Goal: Check status: Check status

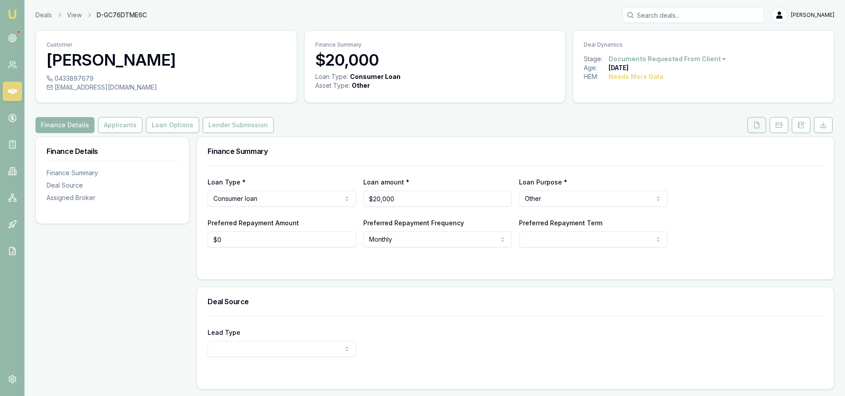
click at [758, 126] on icon at bounding box center [756, 125] width 7 height 7
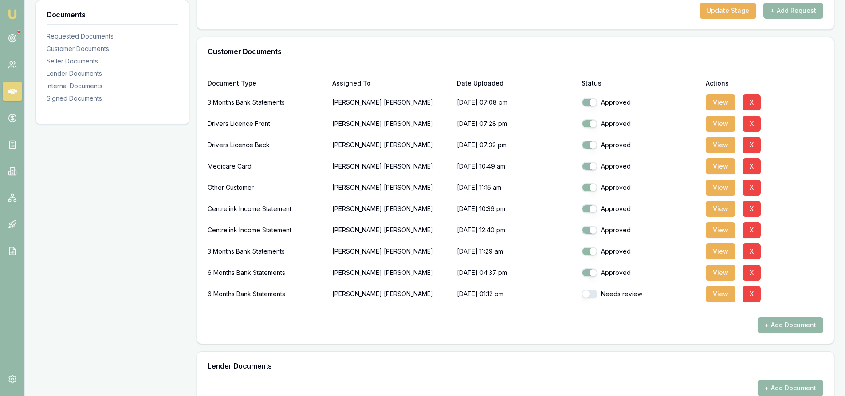
scroll to position [266, 0]
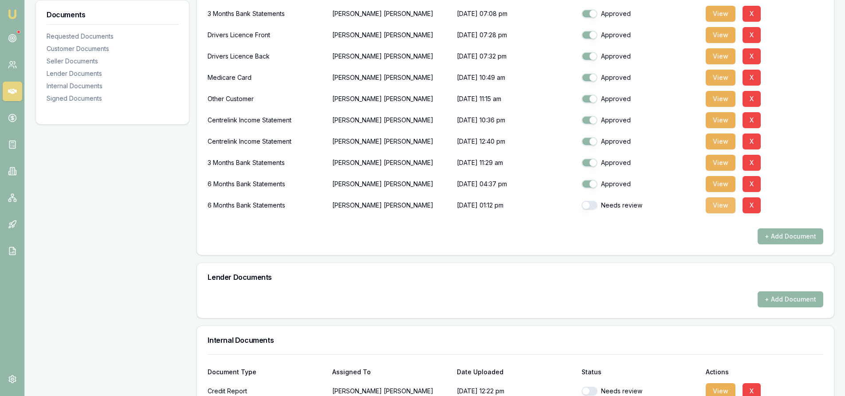
click at [722, 209] on button "View" at bounding box center [721, 205] width 30 height 16
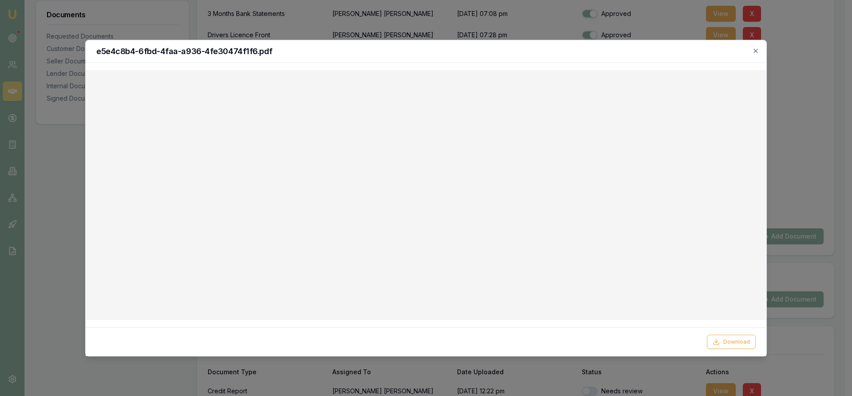
click at [761, 49] on div "e5e4c8b4-6fbd-4faa-a936-4fe30474f1f6.pdf" at bounding box center [426, 51] width 680 height 23
click at [757, 51] on icon "button" at bounding box center [755, 50] width 7 height 7
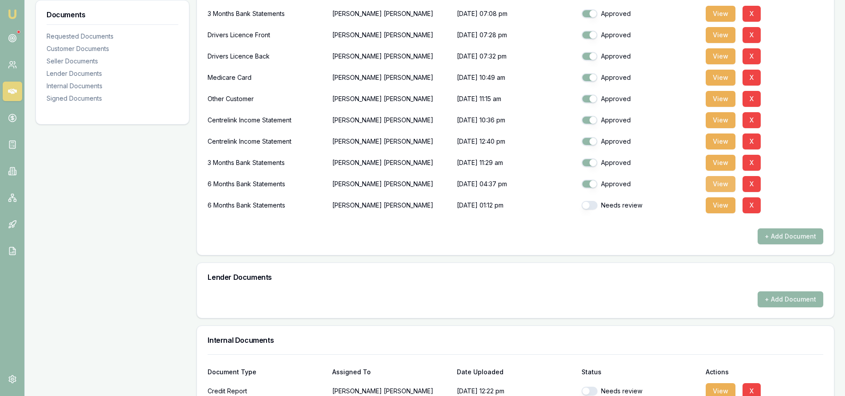
click at [724, 186] on button "View" at bounding box center [721, 184] width 30 height 16
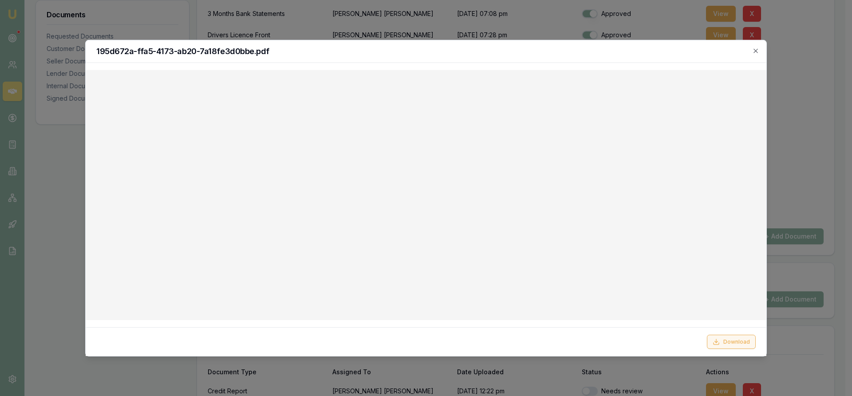
click at [729, 343] on button "Download" at bounding box center [731, 342] width 49 height 14
click at [755, 49] on icon "button" at bounding box center [755, 50] width 7 height 7
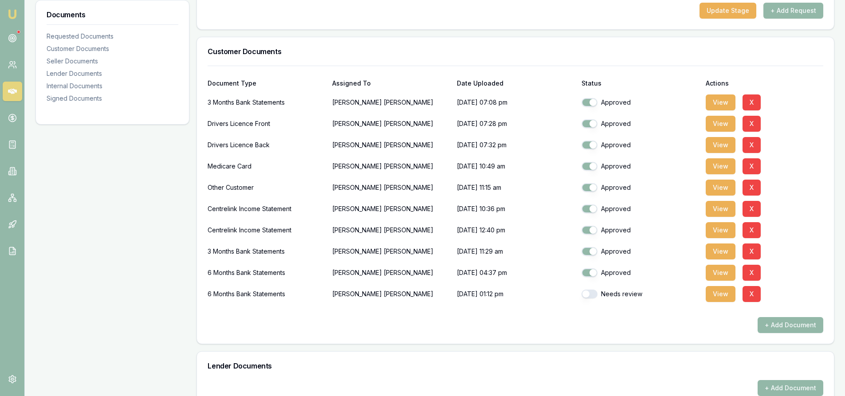
scroll to position [0, 0]
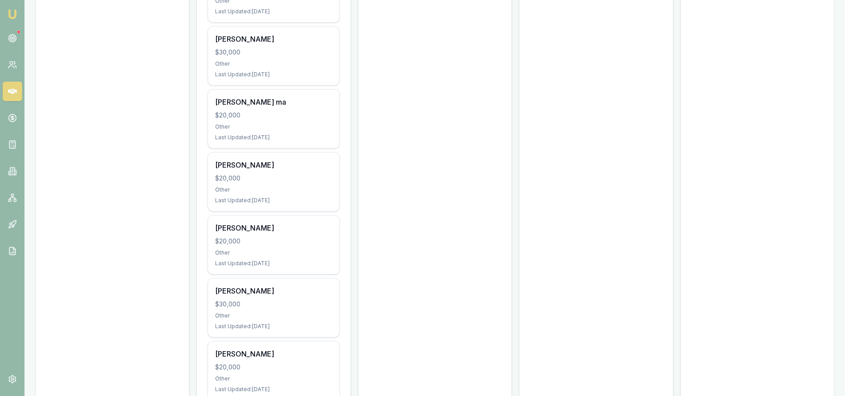
scroll to position [1020, 0]
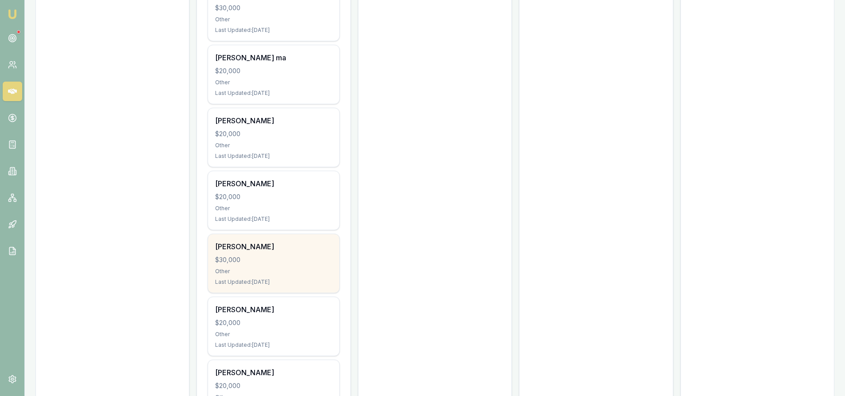
click at [261, 265] on div "THI NGUYEN $30,000 Other Last Updated: 9 days ago" at bounding box center [273, 263] width 131 height 59
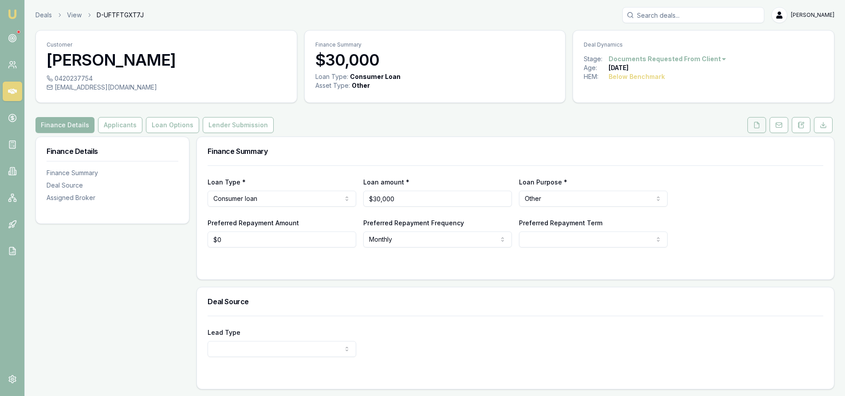
click at [754, 125] on icon at bounding box center [756, 125] width 5 height 6
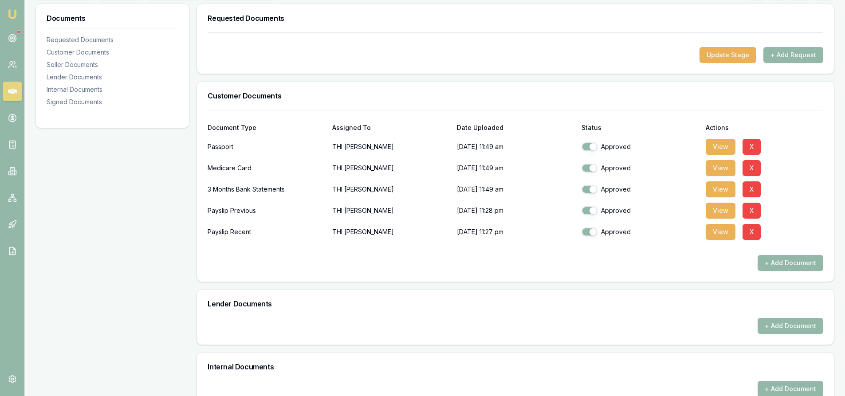
scroll to position [44, 0]
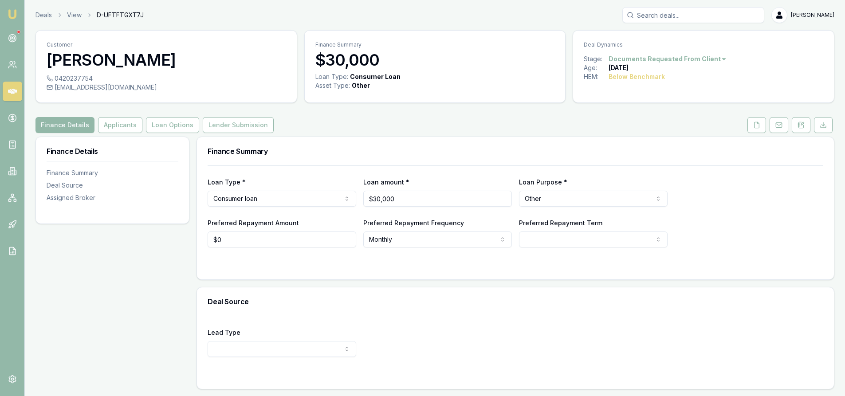
click at [664, 19] on input "Search deals" at bounding box center [693, 15] width 142 height 16
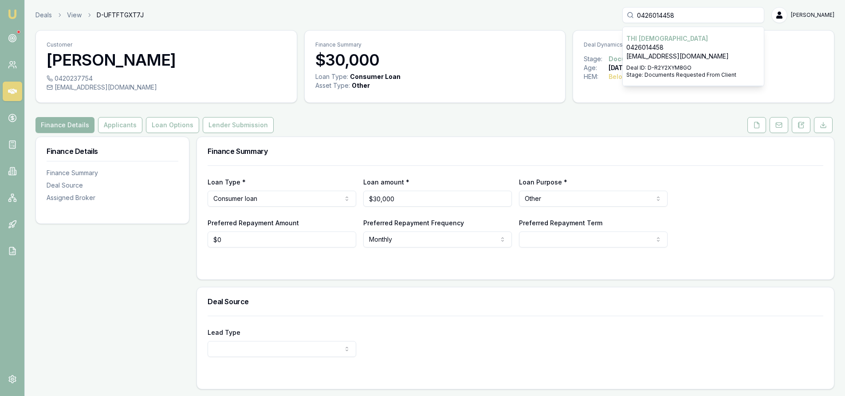
type input "0426014458"
click at [700, 48] on p "0426014458" at bounding box center [693, 47] width 134 height 9
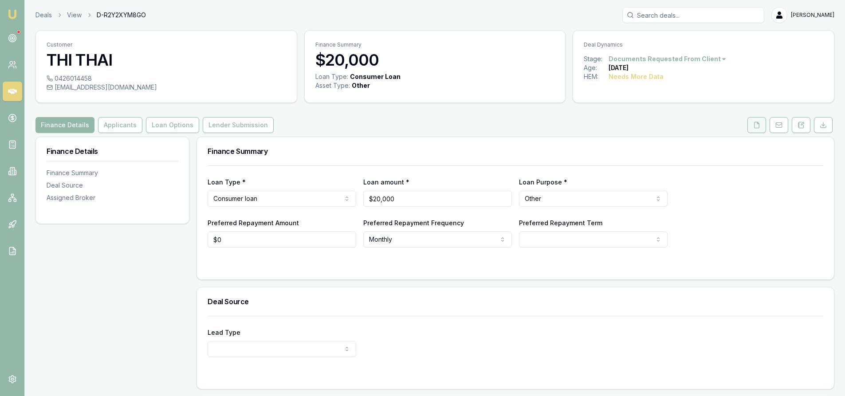
click at [762, 129] on button at bounding box center [756, 125] width 19 height 16
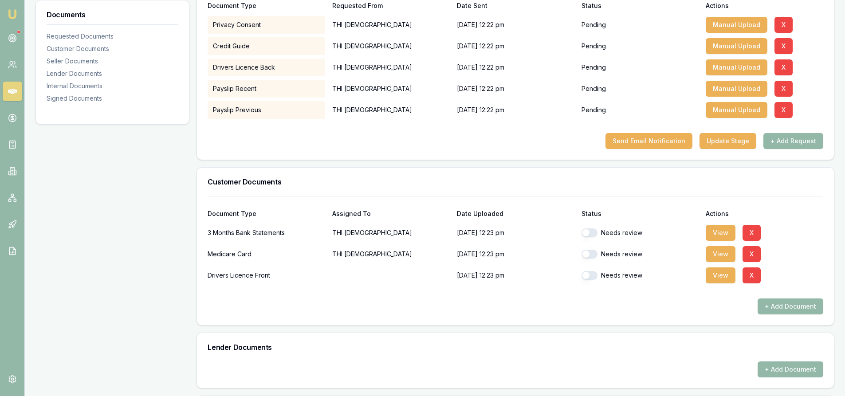
scroll to position [222, 0]
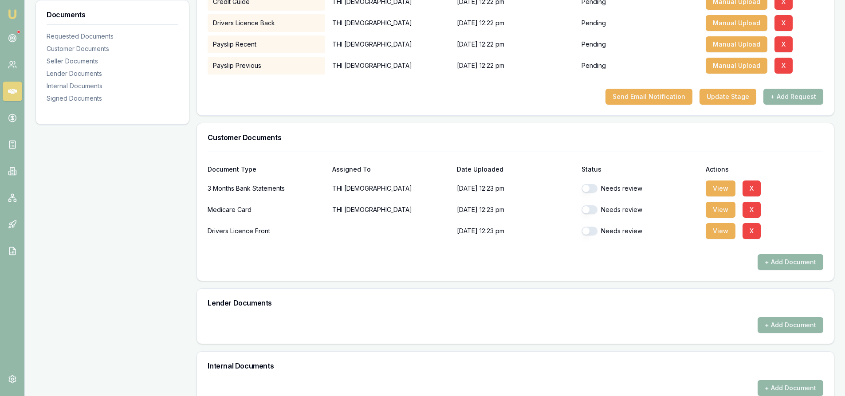
click at [597, 191] on div "Needs review" at bounding box center [641, 188] width 118 height 9
click at [593, 190] on button "button" at bounding box center [590, 188] width 16 height 9
click at [717, 189] on button "View" at bounding box center [721, 189] width 30 height 16
checkbox input "false"
checkbox input "true"
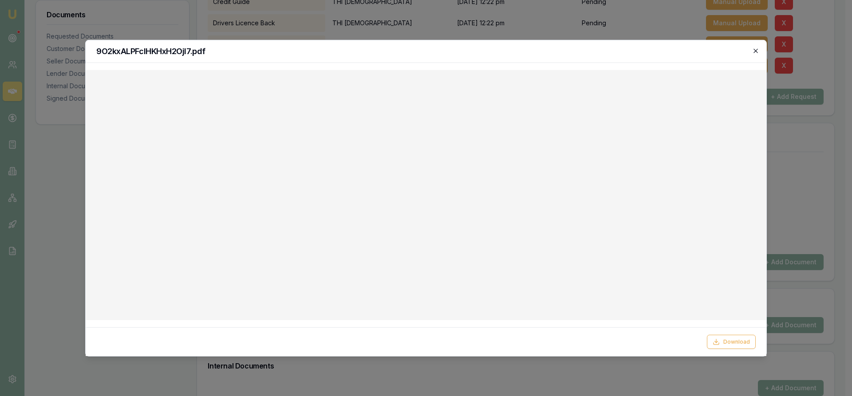
click at [757, 51] on icon "button" at bounding box center [755, 50] width 7 height 7
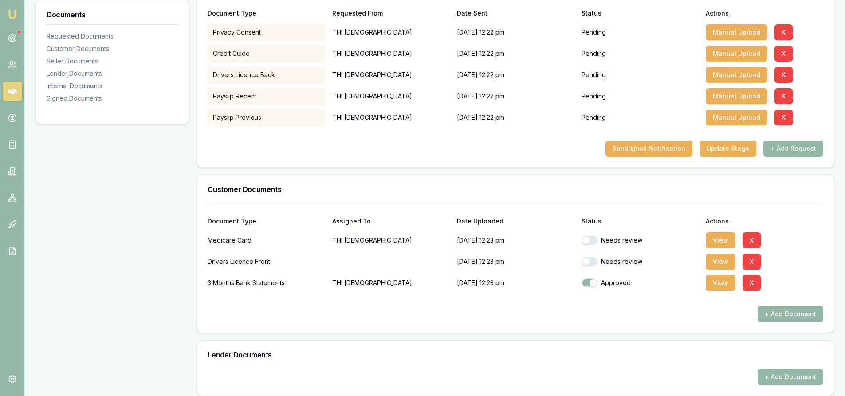
scroll to position [37, 0]
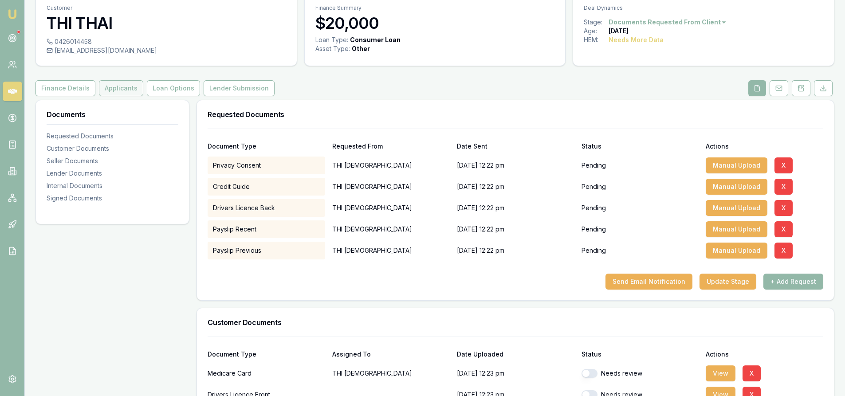
click at [128, 91] on button "Applicants" at bounding box center [121, 88] width 44 height 16
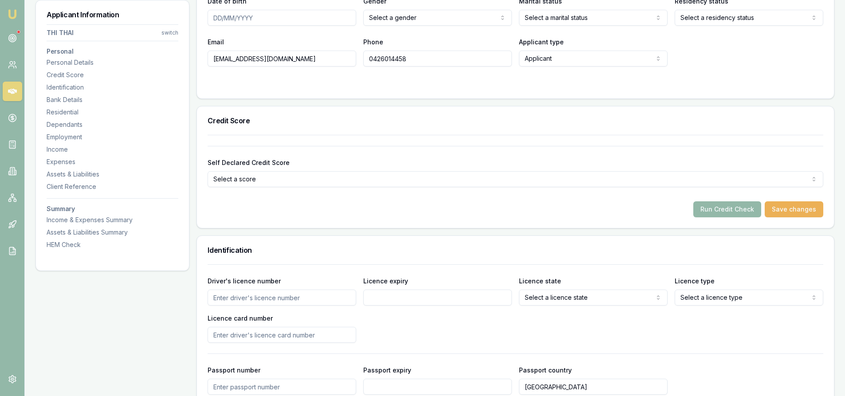
scroll to position [177, 0]
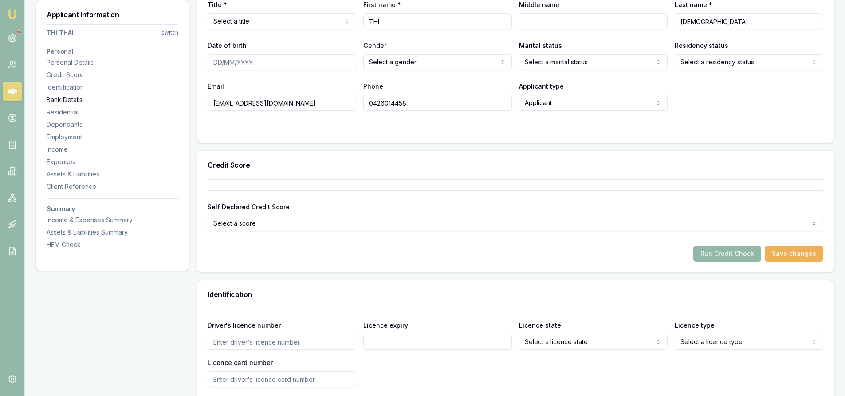
drag, startPoint x: 278, startPoint y: 104, endPoint x: 143, endPoint y: 103, distance: 134.8
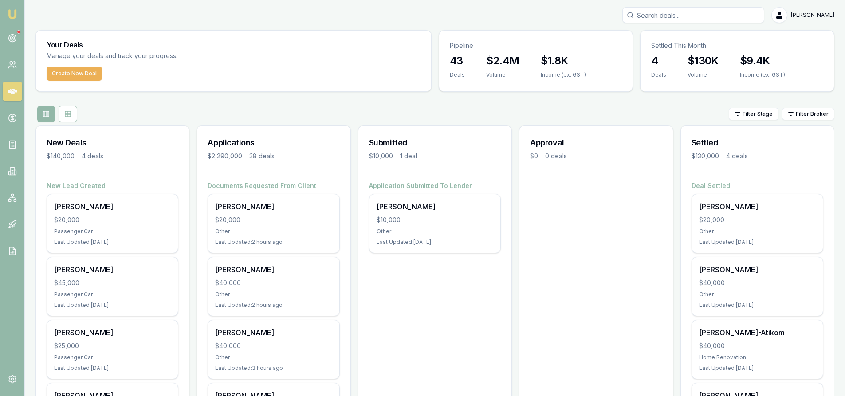
click at [670, 16] on input "Search deals" at bounding box center [693, 15] width 142 height 16
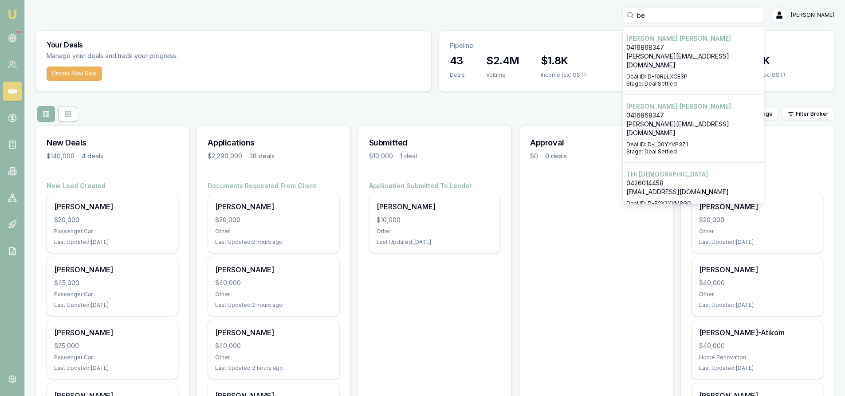
type input "be"
click at [691, 179] on p "0426014458" at bounding box center [693, 183] width 134 height 9
